Goal: Task Accomplishment & Management: Use online tool/utility

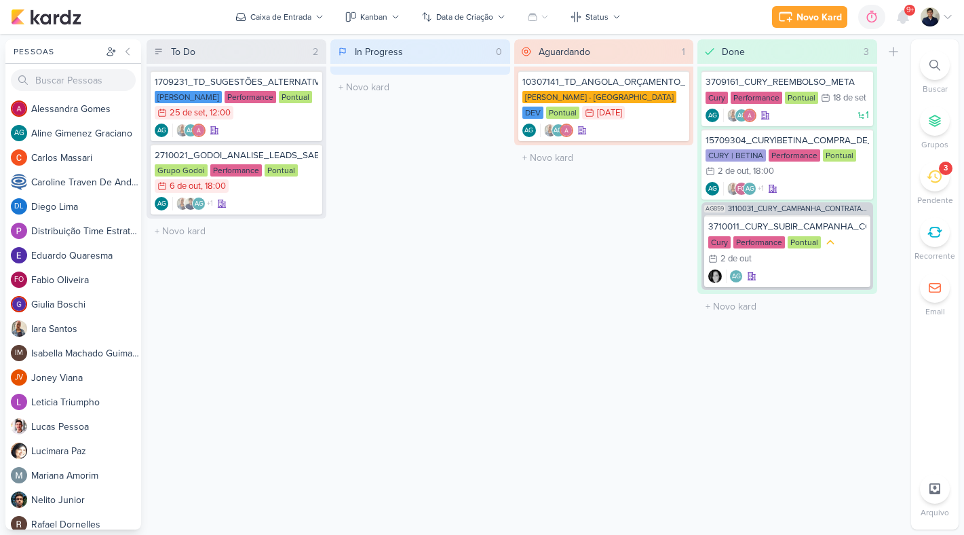
click at [933, 179] on icon at bounding box center [934, 176] width 15 height 15
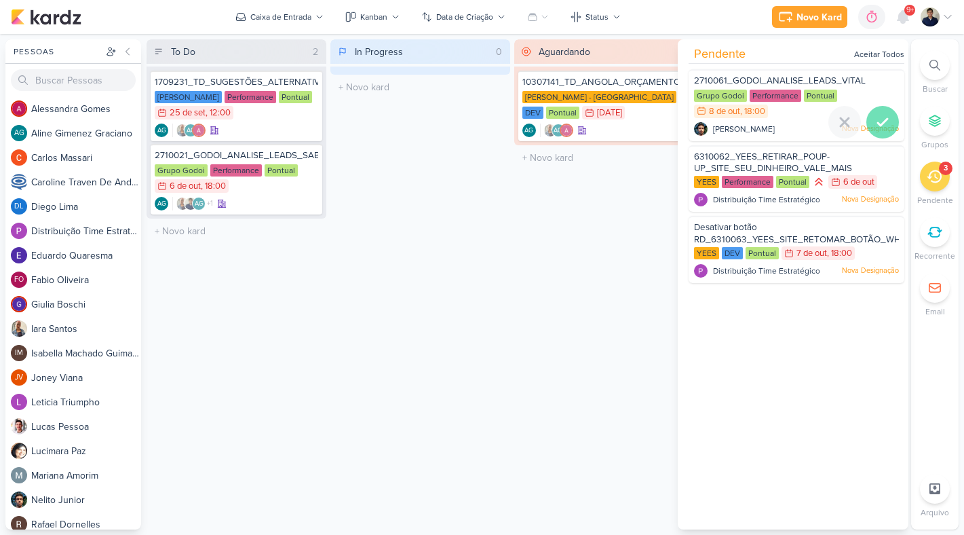
click at [875, 119] on icon at bounding box center [883, 122] width 16 height 16
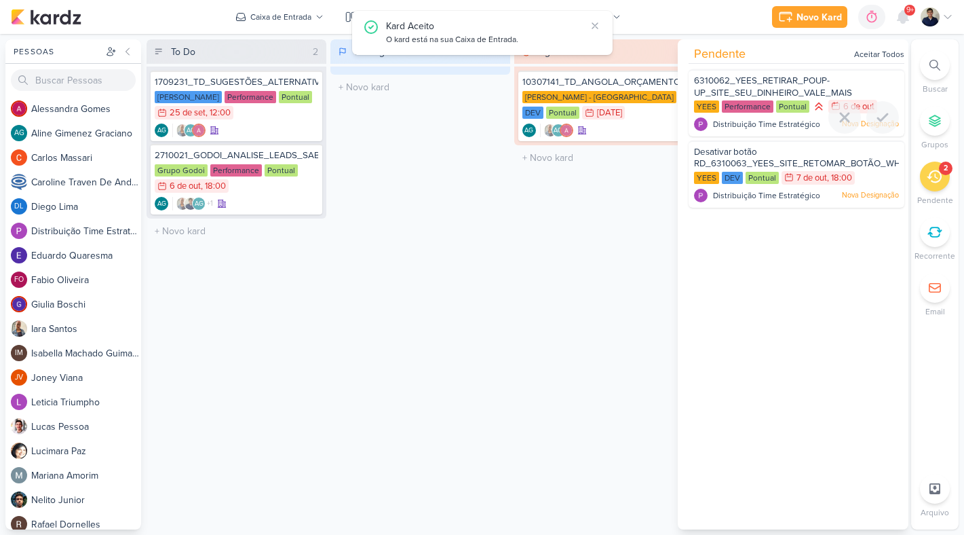
click at [878, 119] on icon at bounding box center [883, 117] width 10 height 7
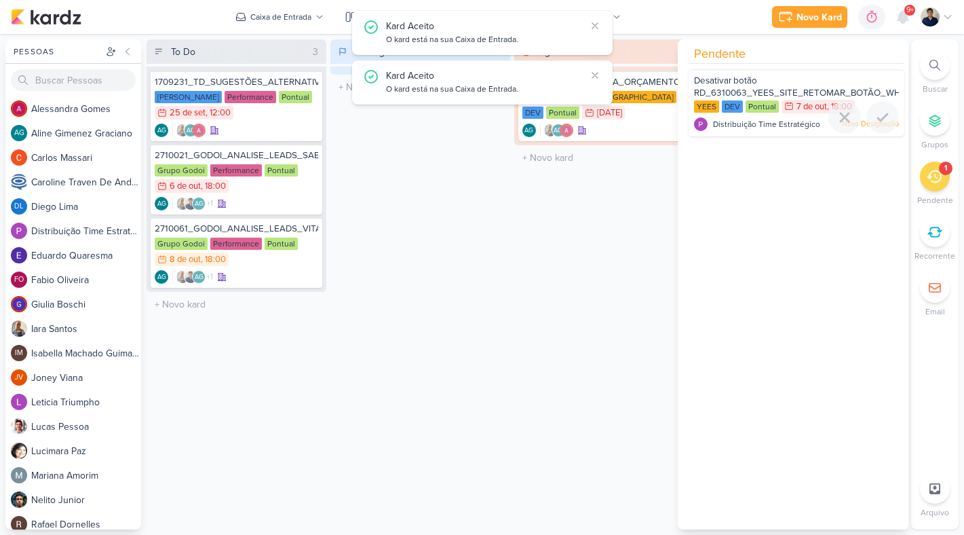
click at [878, 119] on icon at bounding box center [883, 117] width 10 height 7
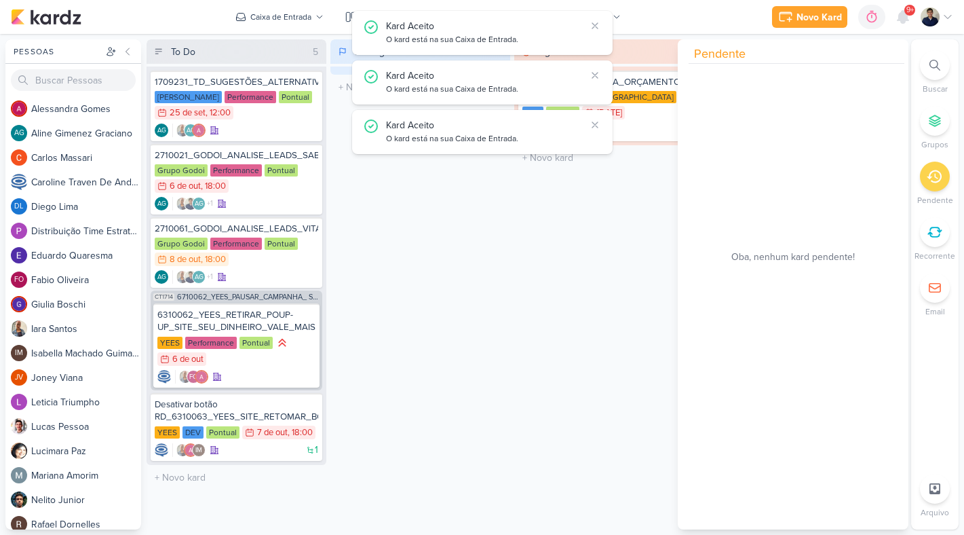
click at [415, 406] on div "In Progress 0 Mover Para Esquerda Mover Para Direita [GEOGRAPHIC_DATA] O título…" at bounding box center [420, 284] width 180 height 490
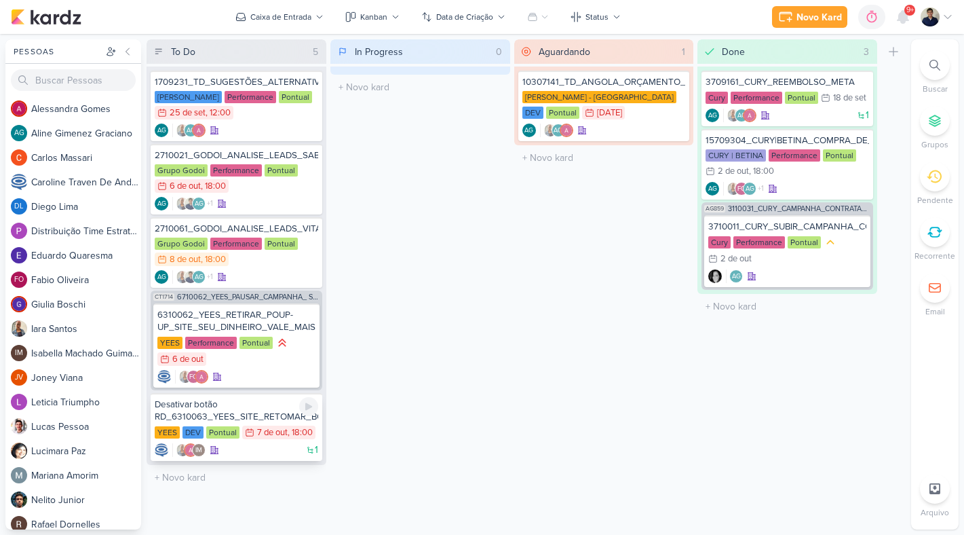
click at [265, 415] on div "Desativar botão RD_6310063_YEES_SITE_RETOMAR_BOTÃO_WHATSAPP" at bounding box center [237, 410] width 164 height 24
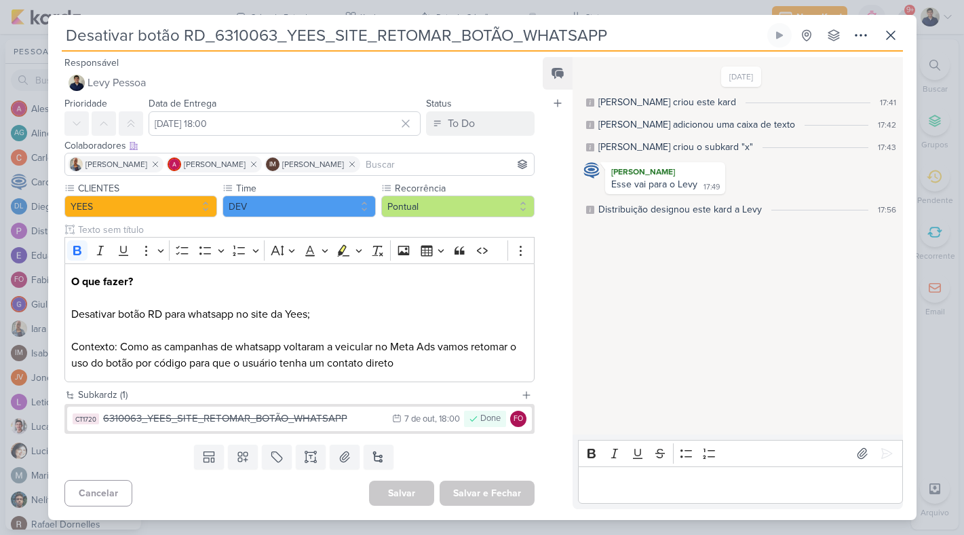
click at [615, 483] on p "Editor editing area: main" at bounding box center [741, 484] width 310 height 16
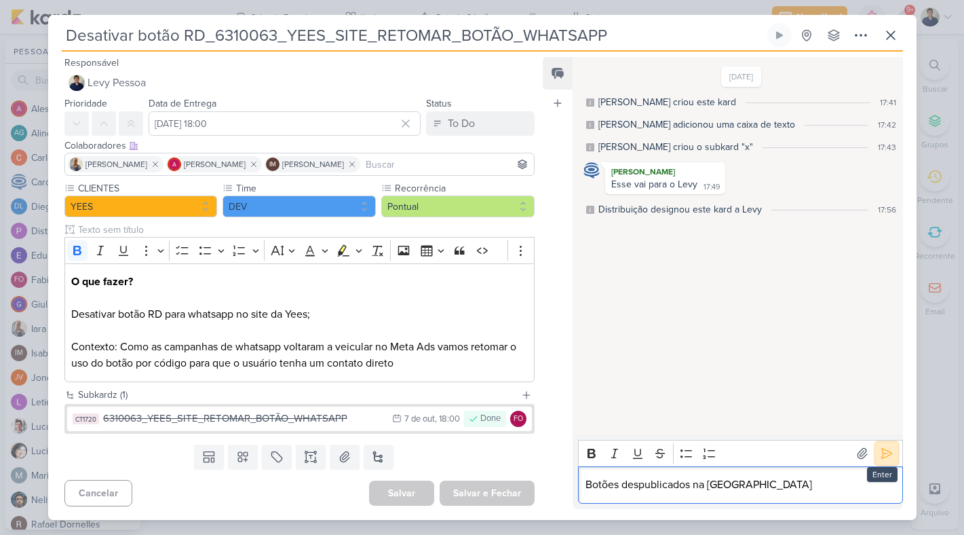
click at [882, 452] on icon at bounding box center [887, 454] width 10 height 10
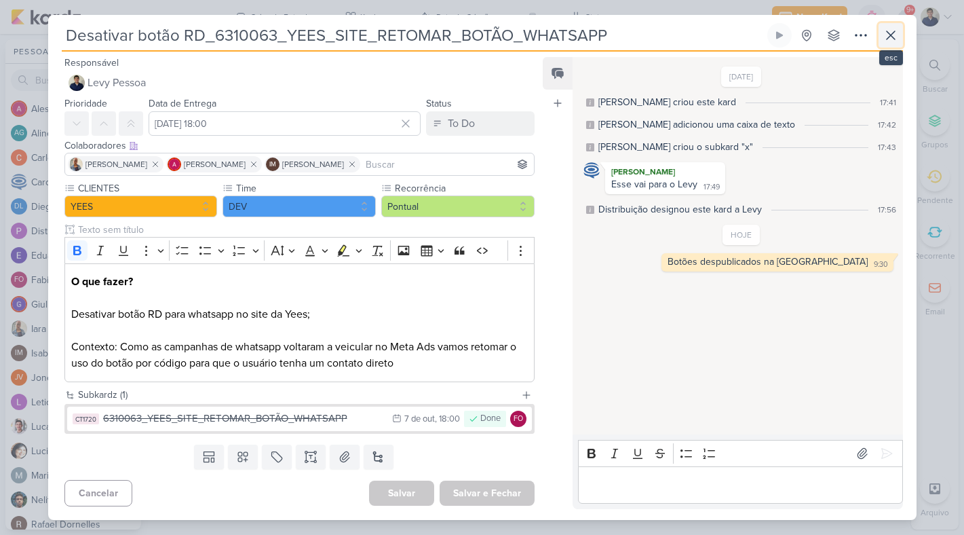
click at [898, 35] on icon at bounding box center [891, 35] width 16 height 16
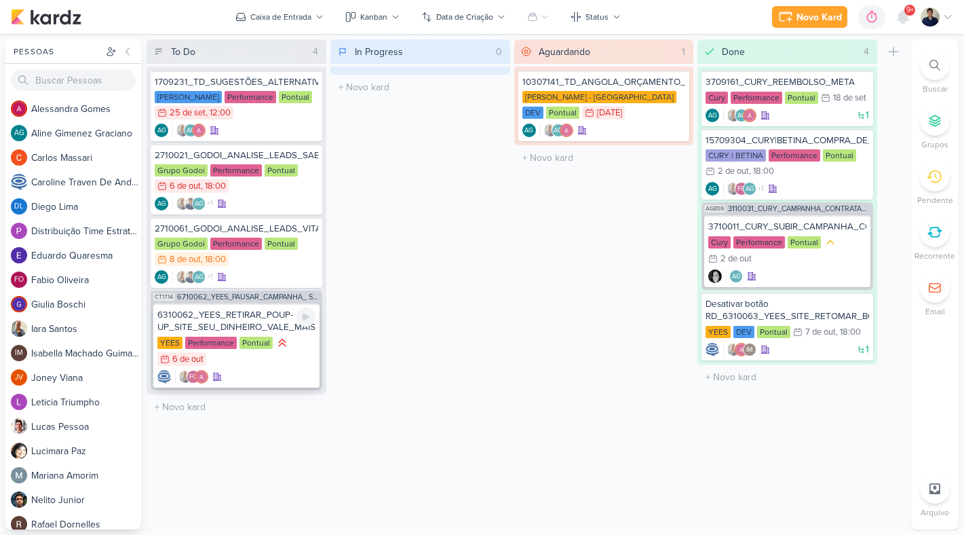
click at [278, 312] on div "6310062_YEES_RETIRAR_POUP-UP_SITE_SEU_DINHEIRO_VALE_MAIS" at bounding box center [236, 321] width 158 height 24
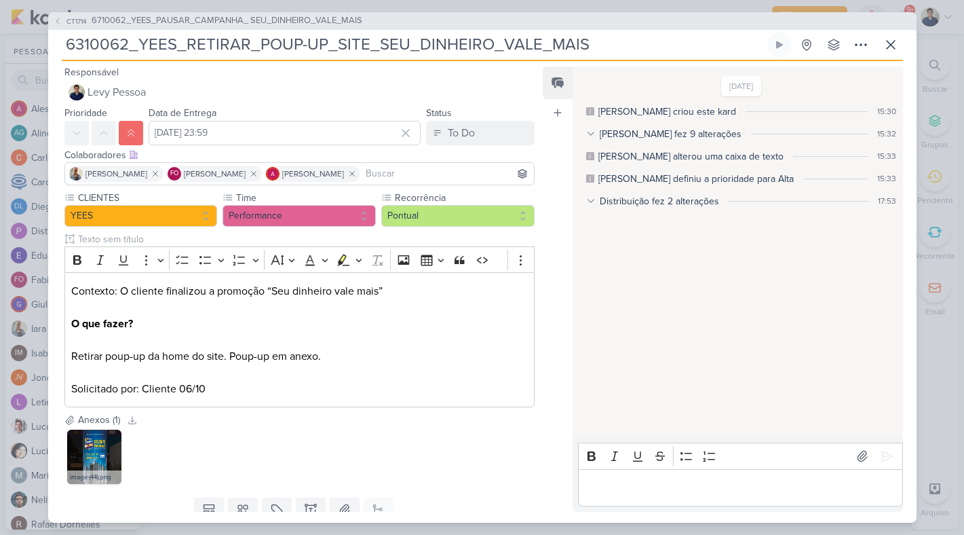
click at [657, 488] on p "Editor editing area: main" at bounding box center [741, 487] width 310 height 16
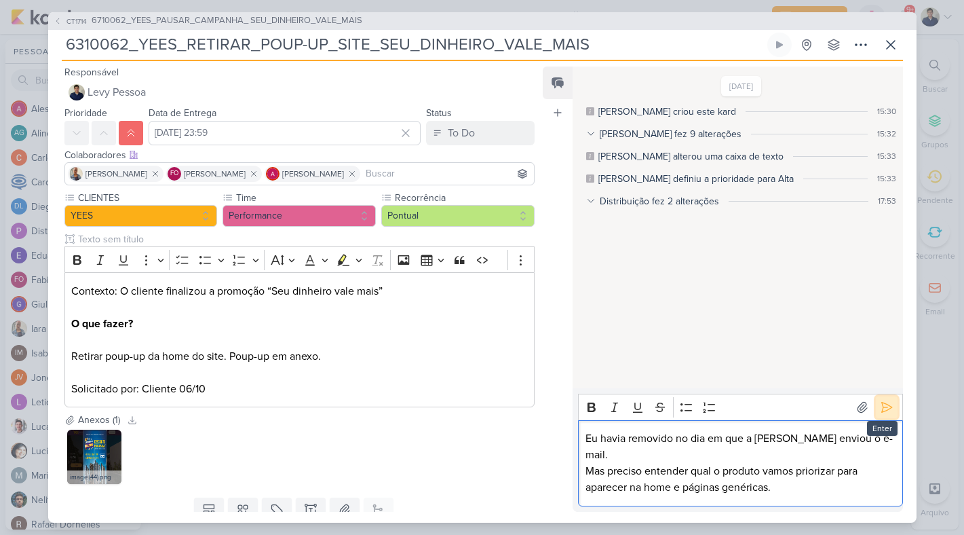
click at [880, 414] on icon at bounding box center [887, 407] width 14 height 14
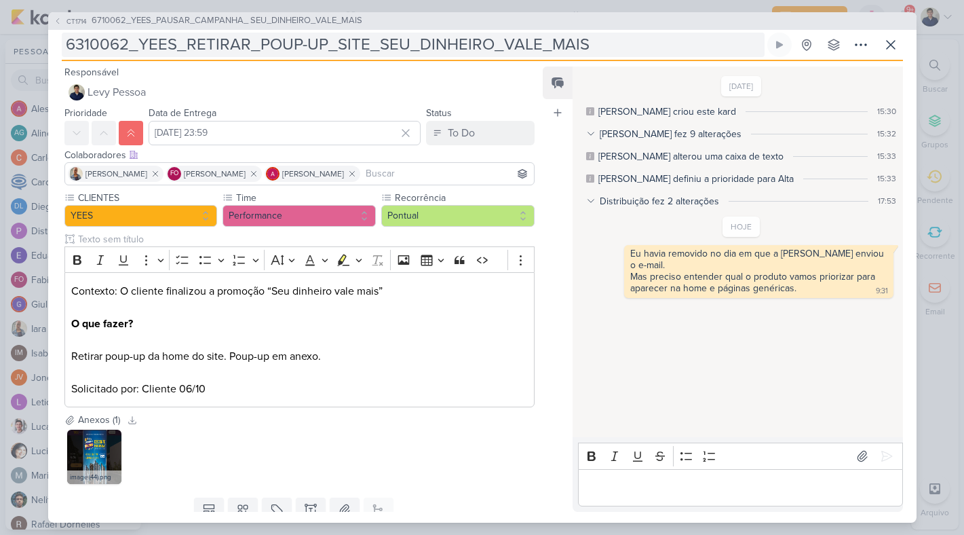
click at [621, 48] on input "6310062_YEES_RETIRAR_POUP-UP_SITE_SEU_DINHEIRO_VALE_MAIS" at bounding box center [413, 45] width 703 height 24
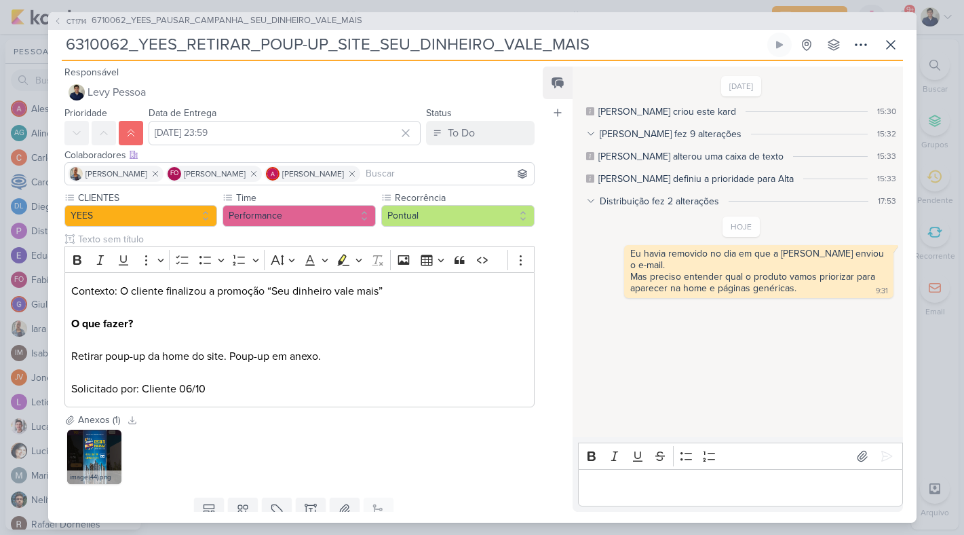
click at [621, 48] on input "6310062_YEES_RETIRAR_POUP-UP_SITE_SEU_DINHEIRO_VALE_MAIS" at bounding box center [413, 45] width 703 height 24
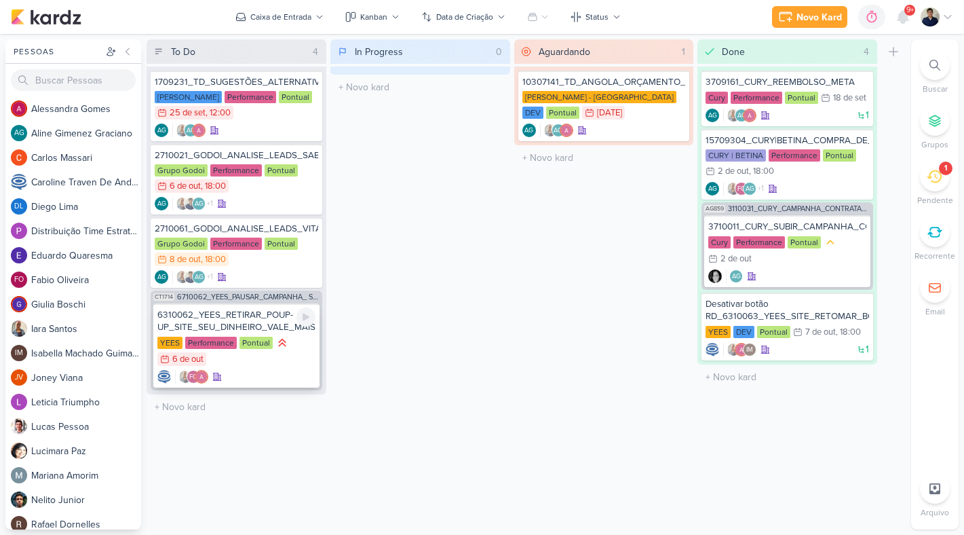
click at [288, 355] on div "YEES Performance Pontual 6/10 [DATE]" at bounding box center [236, 351] width 158 height 31
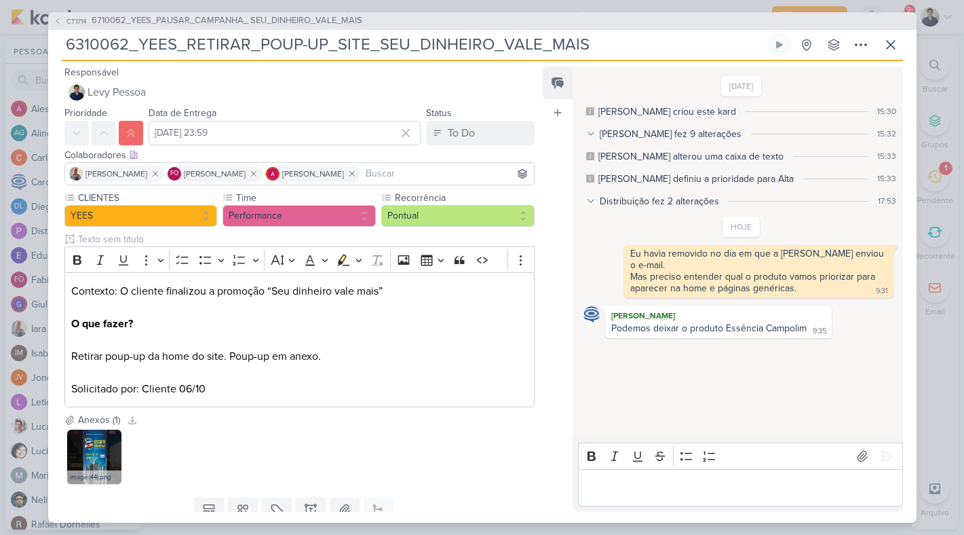
click at [653, 491] on p "Editor editing area: main" at bounding box center [741, 487] width 310 height 16
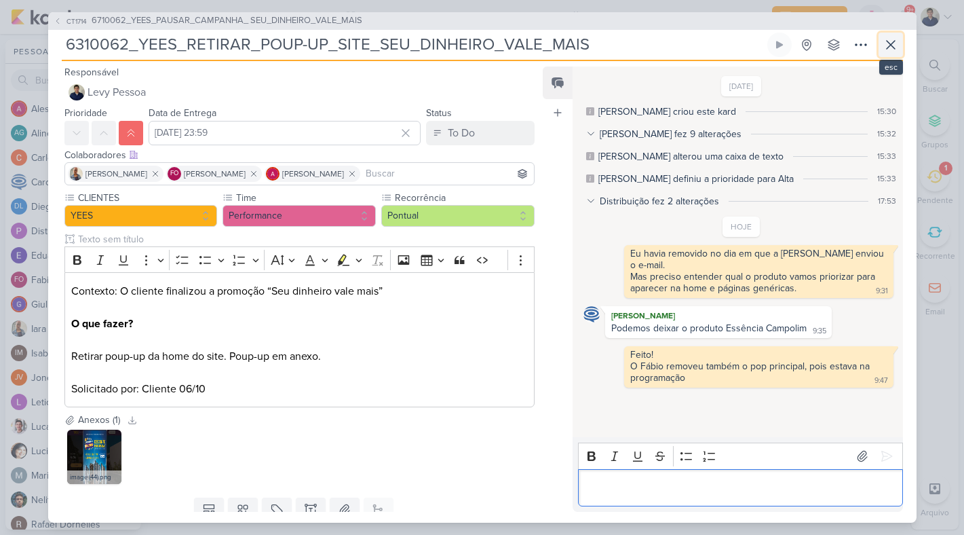
click at [894, 50] on icon at bounding box center [891, 45] width 16 height 16
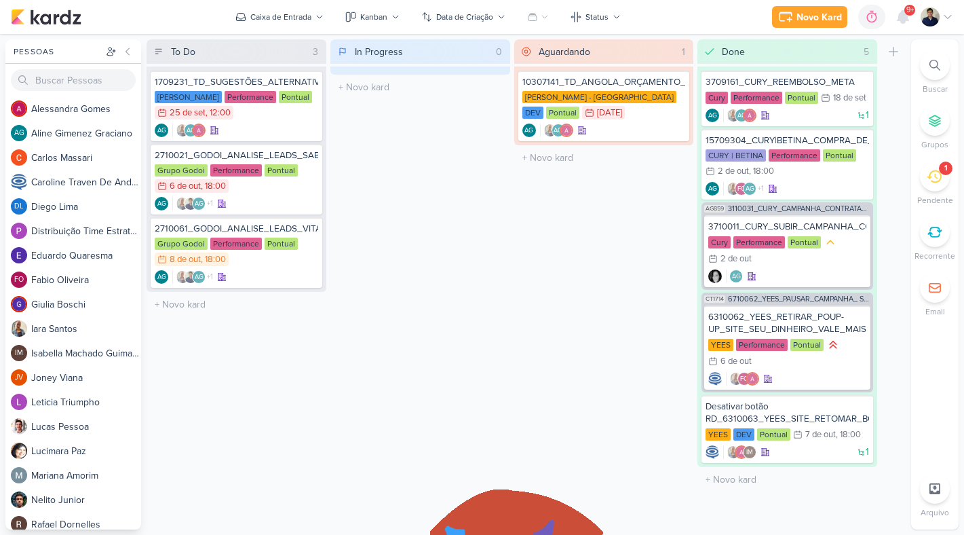
drag, startPoint x: 304, startPoint y: 343, endPoint x: 511, endPoint y: 3, distance: 398.6
click at [941, 183] on icon at bounding box center [934, 176] width 15 height 15
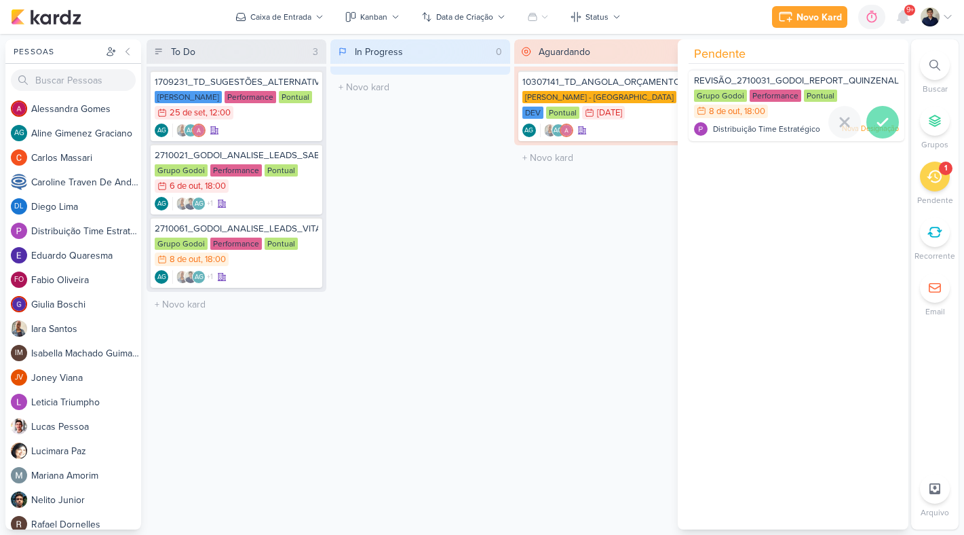
click at [877, 116] on icon at bounding box center [883, 122] width 16 height 16
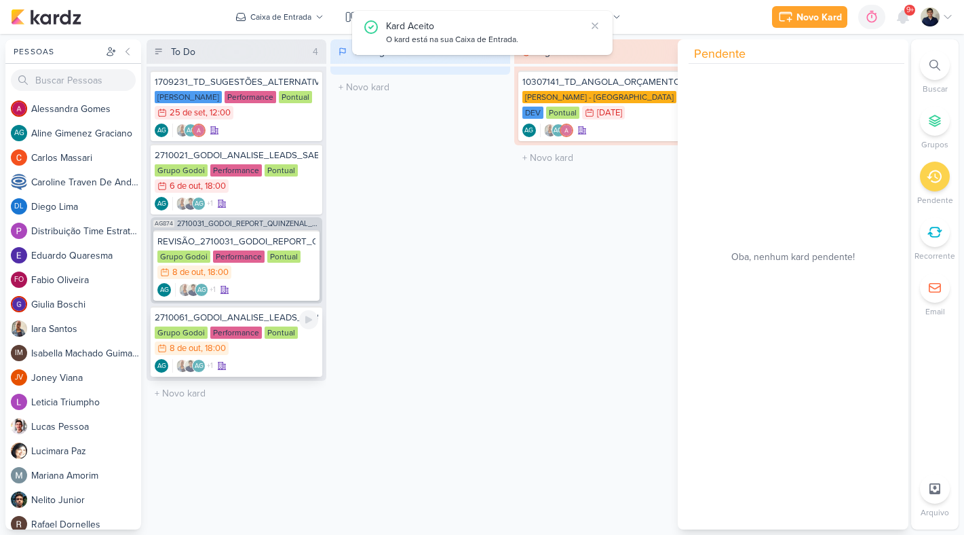
click at [233, 320] on div "2710061_GODOI_ANALISE_LEADS_VITAL" at bounding box center [237, 317] width 164 height 12
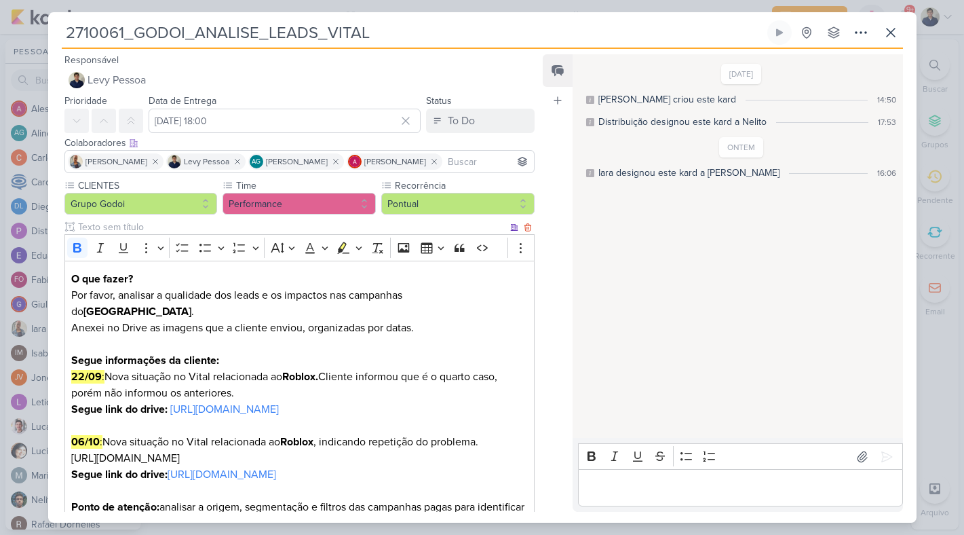
scroll to position [170, 0]
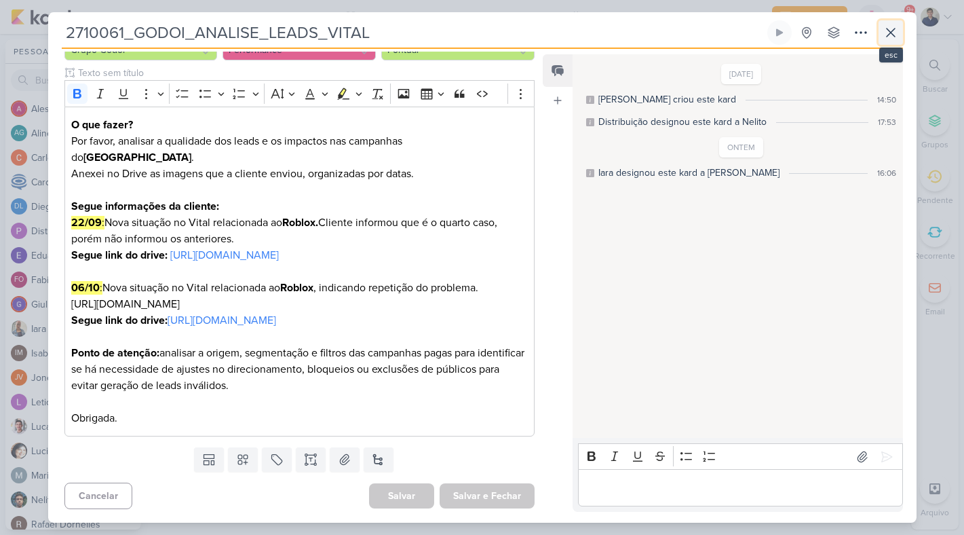
click at [890, 31] on icon at bounding box center [891, 33] width 8 height 8
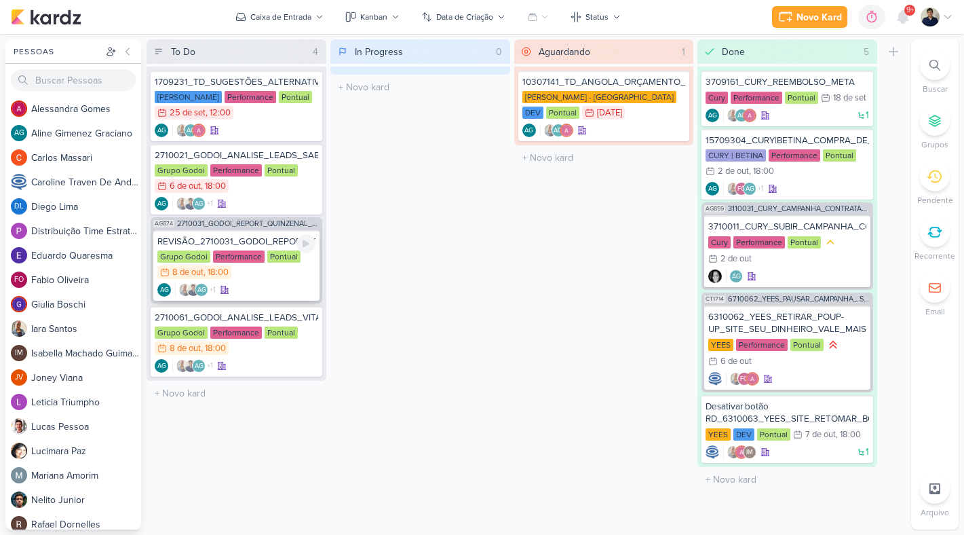
click at [286, 276] on div "Grupo Godoi Performance Pontual 8/10 8 de out , 18:00" at bounding box center [236, 265] width 158 height 30
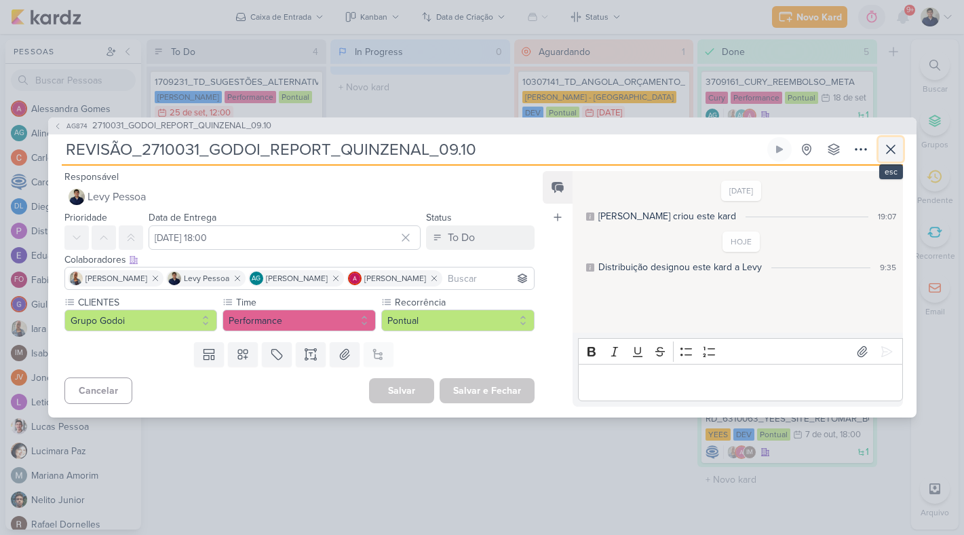
click at [891, 150] on icon at bounding box center [891, 149] width 8 height 8
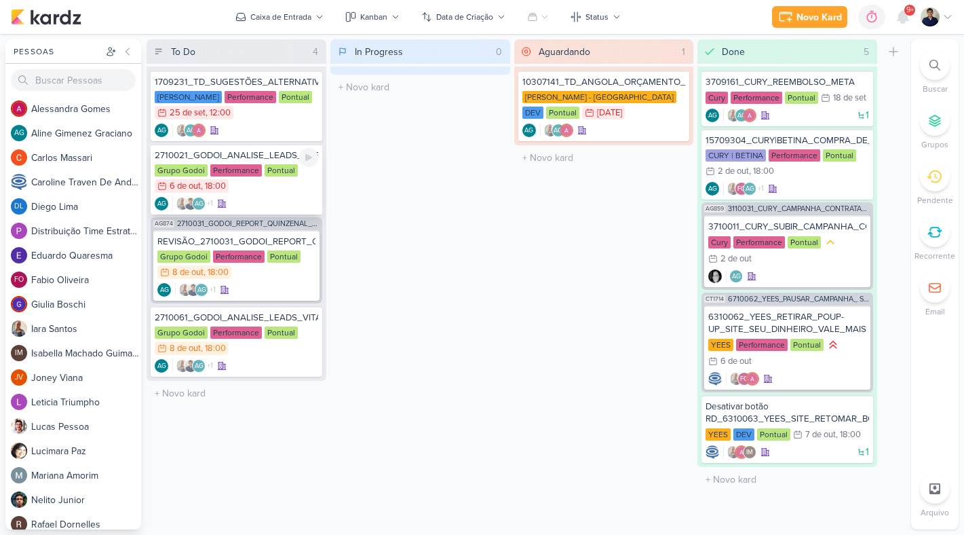
click at [300, 188] on div "Grupo Godoi Performance Pontual 6/10 6 de out , 18:00" at bounding box center [237, 179] width 164 height 30
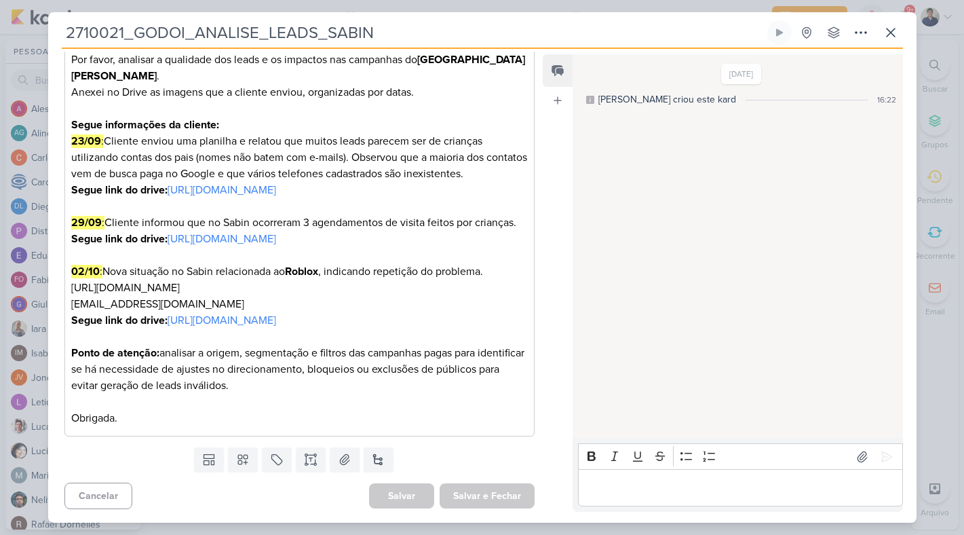
scroll to position [284, 0]
click at [891, 28] on icon at bounding box center [891, 32] width 16 height 16
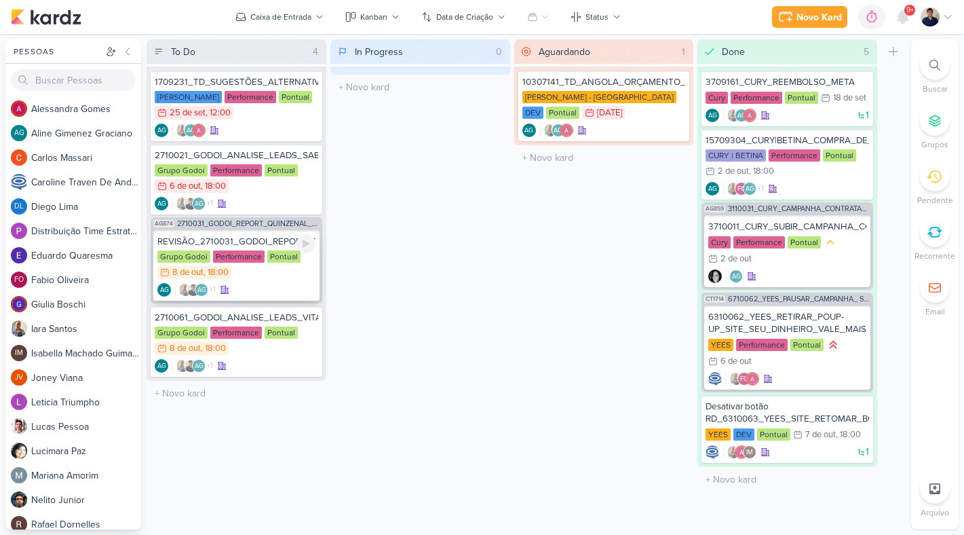
click at [289, 283] on div "AG +1 AG" at bounding box center [236, 290] width 158 height 14
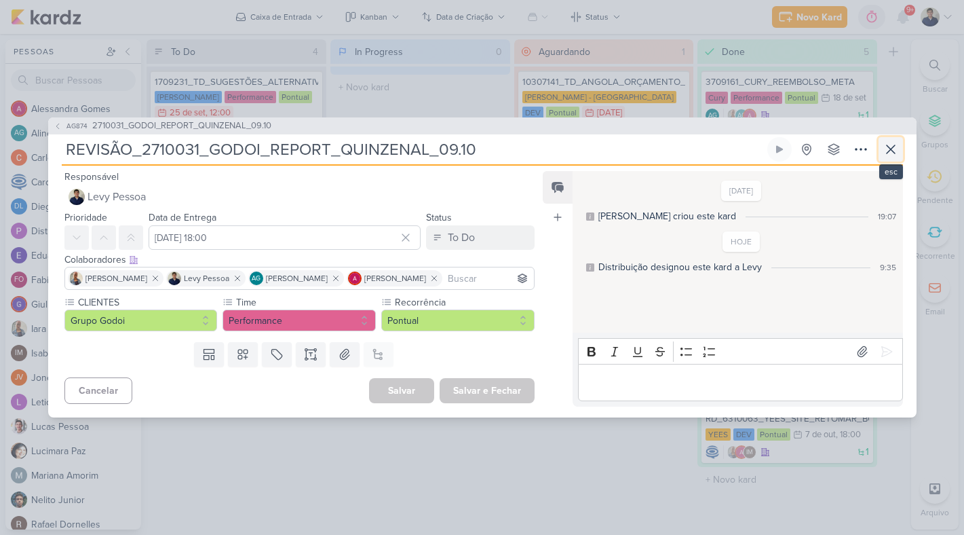
click at [882, 142] on button at bounding box center [891, 149] width 24 height 24
